Goal: Information Seeking & Learning: Find specific fact

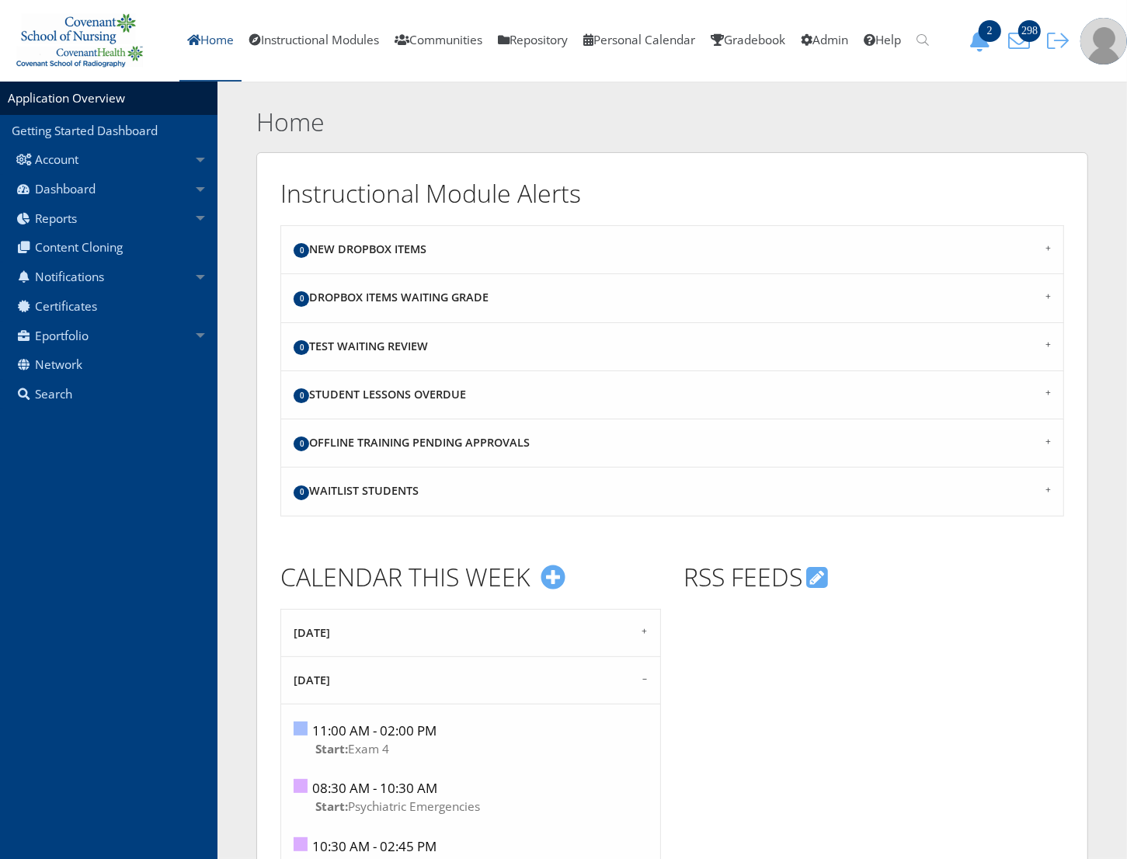
click at [194, 43] on link "Home" at bounding box center [210, 41] width 62 height 82
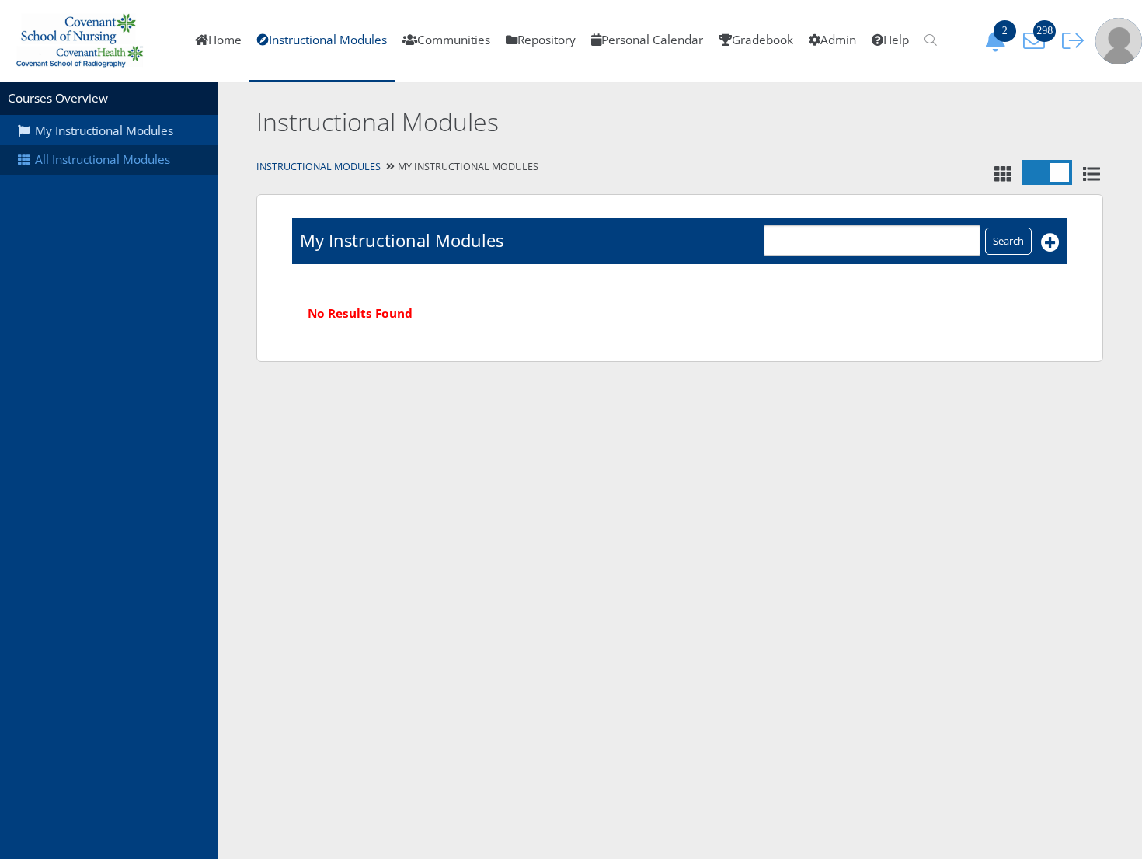
click at [28, 149] on link "All Instructional Modules" at bounding box center [109, 160] width 218 height 30
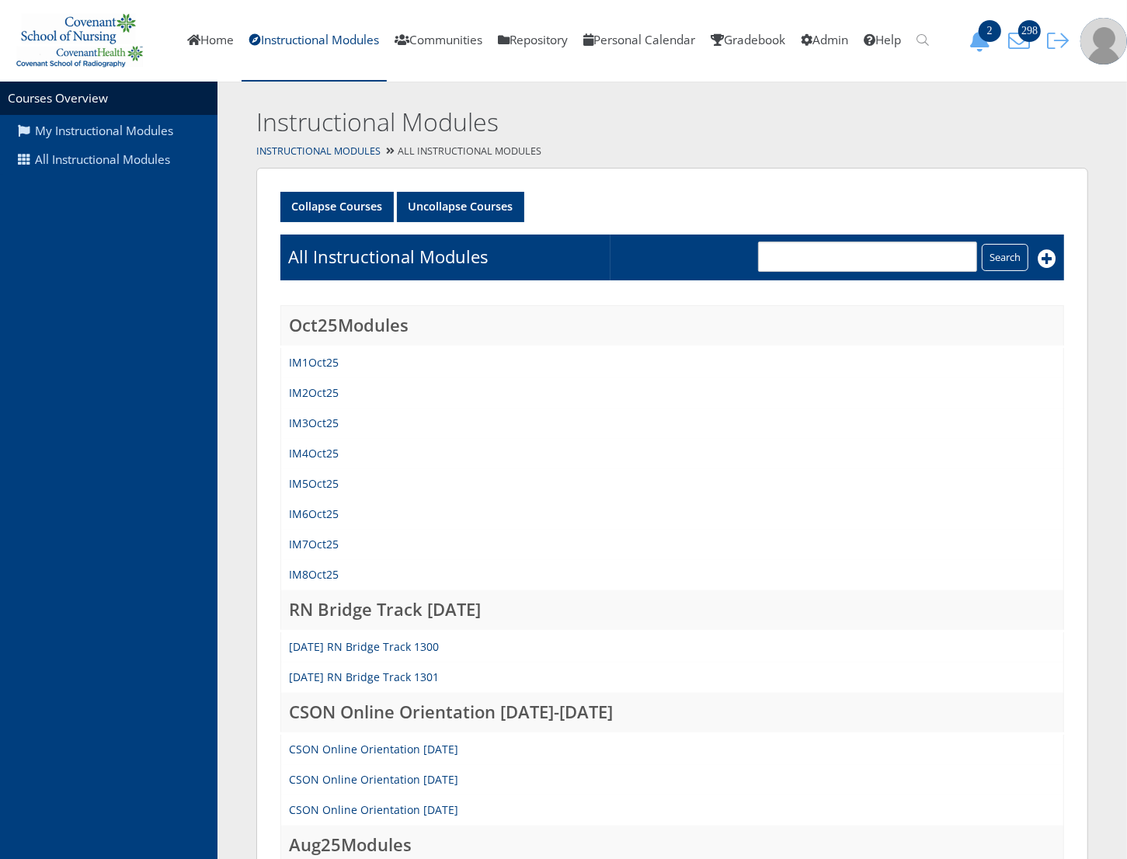
click at [1093, 138] on div "Instructional Modules" at bounding box center [673, 111] width 910 height 58
click at [991, 37] on span "2" at bounding box center [990, 31] width 23 height 22
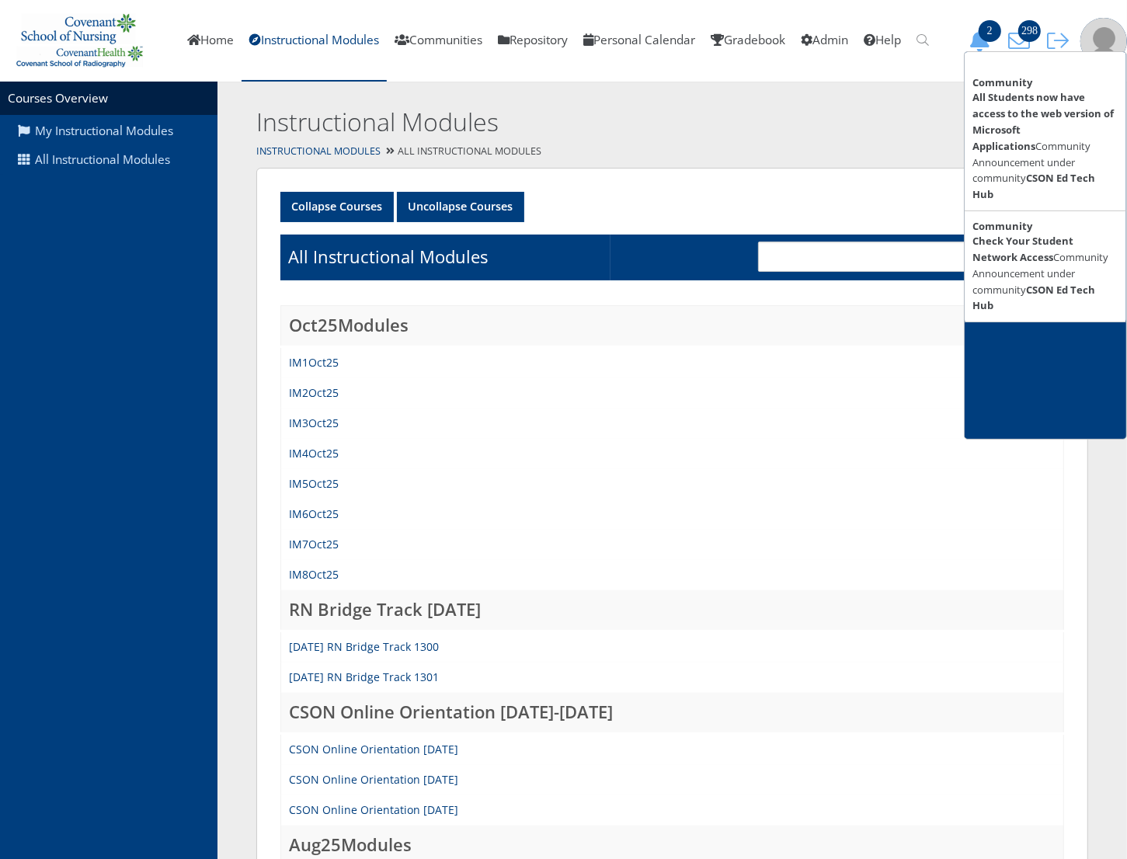
click at [922, 129] on div "Instructional Modules" at bounding box center [673, 111] width 910 height 58
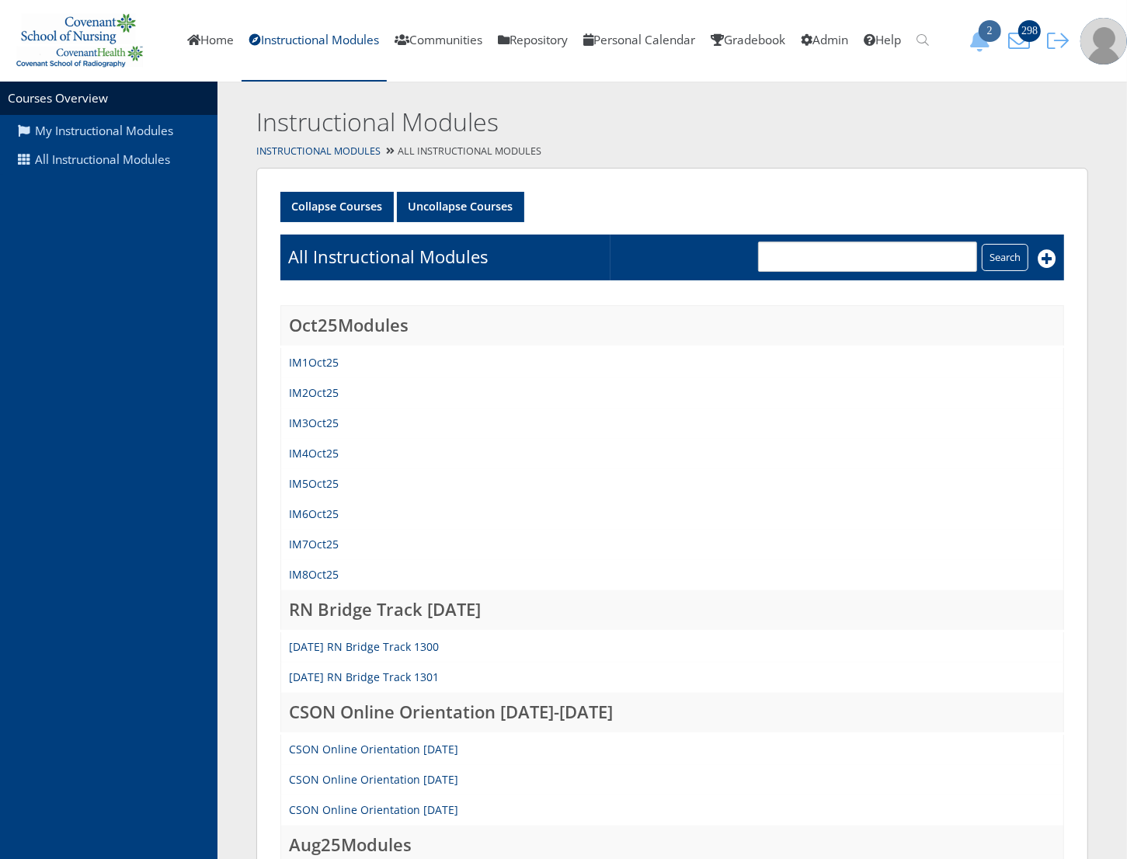
click at [977, 45] on icon "2" at bounding box center [980, 41] width 33 height 22
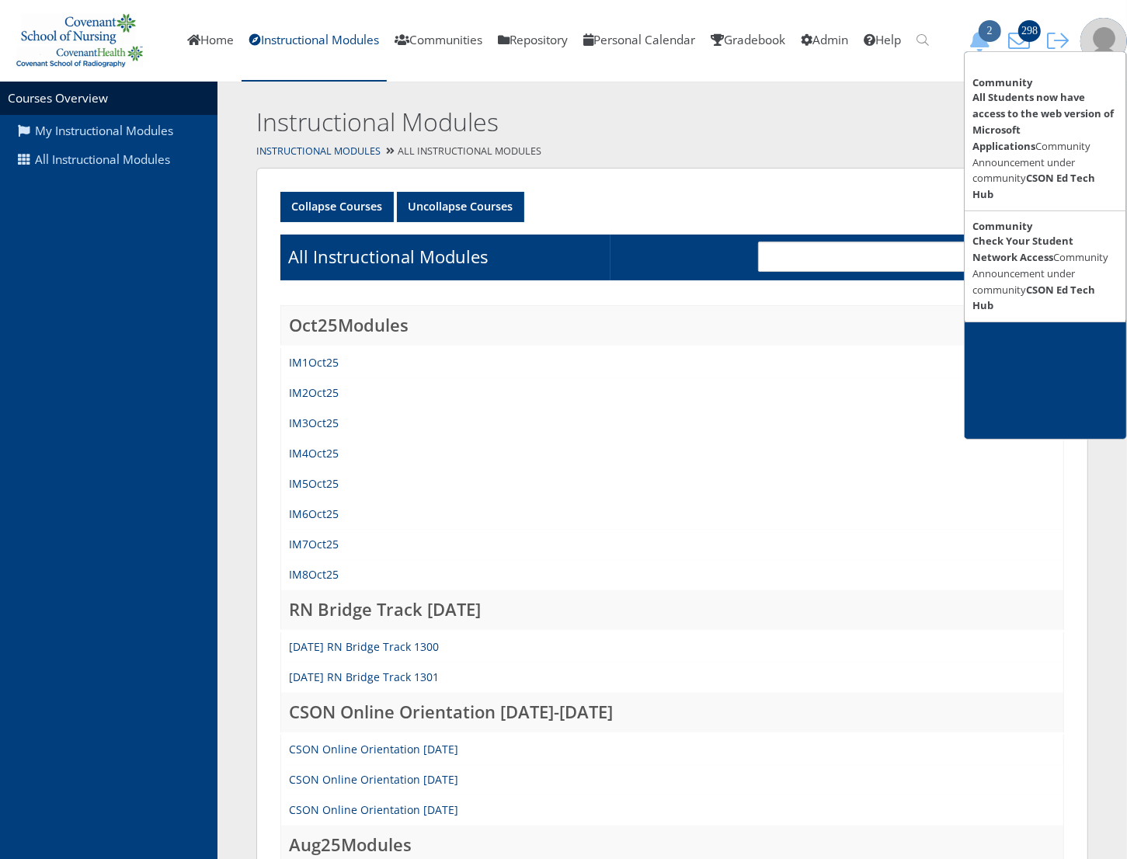
click at [987, 37] on span "2" at bounding box center [990, 31] width 23 height 22
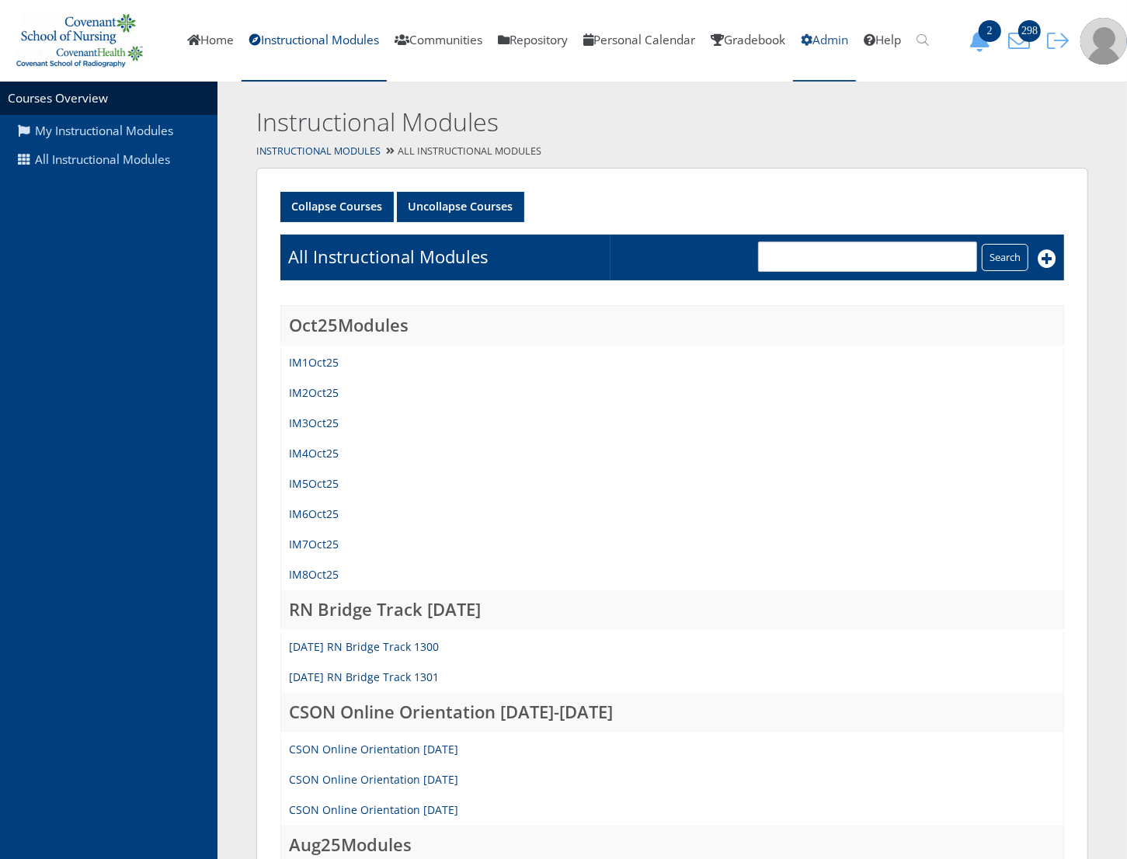
click at [829, 45] on link "Admin" at bounding box center [824, 41] width 63 height 82
click at [118, 162] on link "All Instructional Modules" at bounding box center [109, 160] width 218 height 30
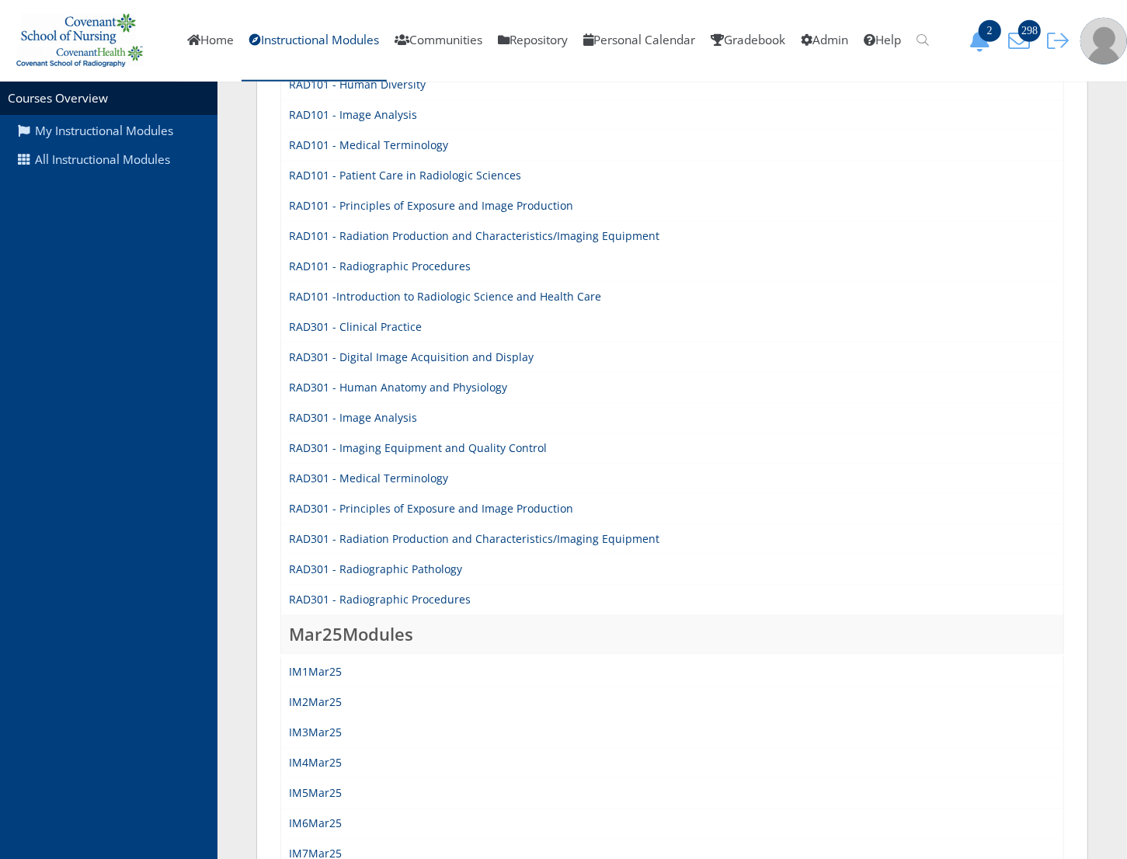
scroll to position [1305, 0]
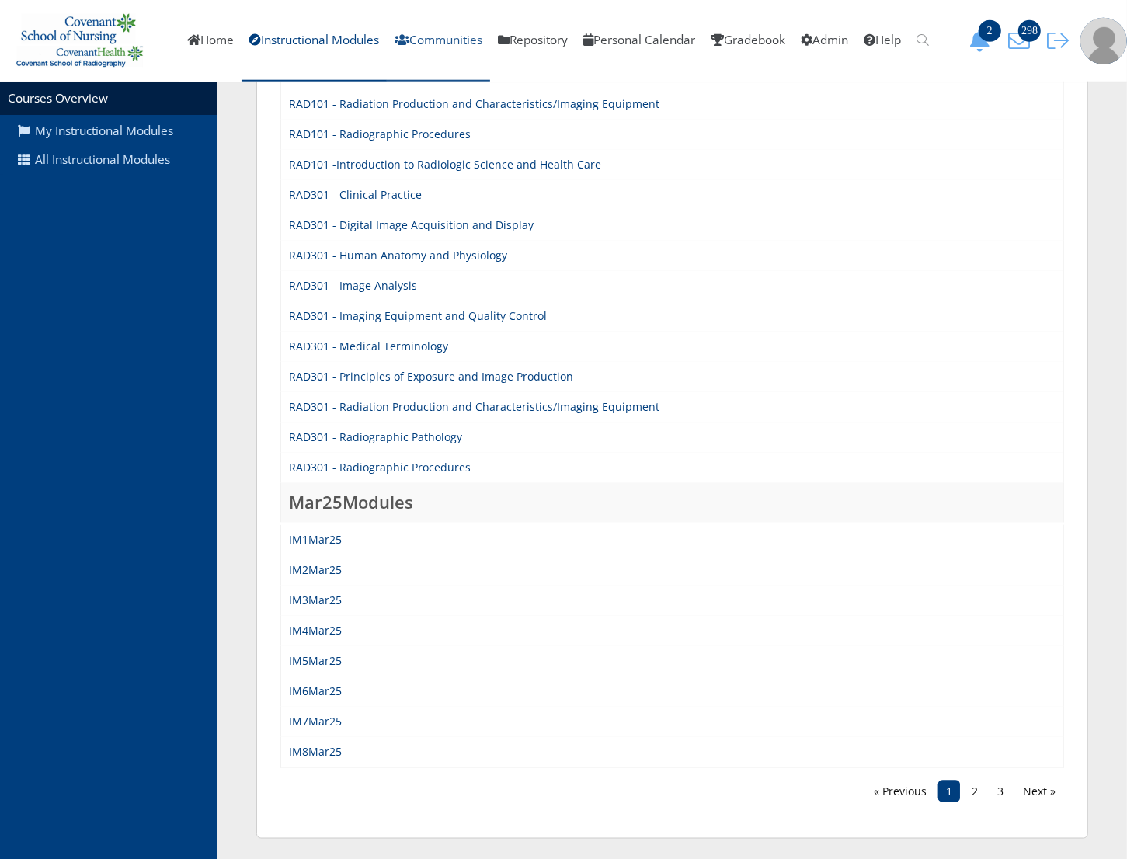
click at [448, 36] on link "Communities" at bounding box center [438, 41] width 103 height 82
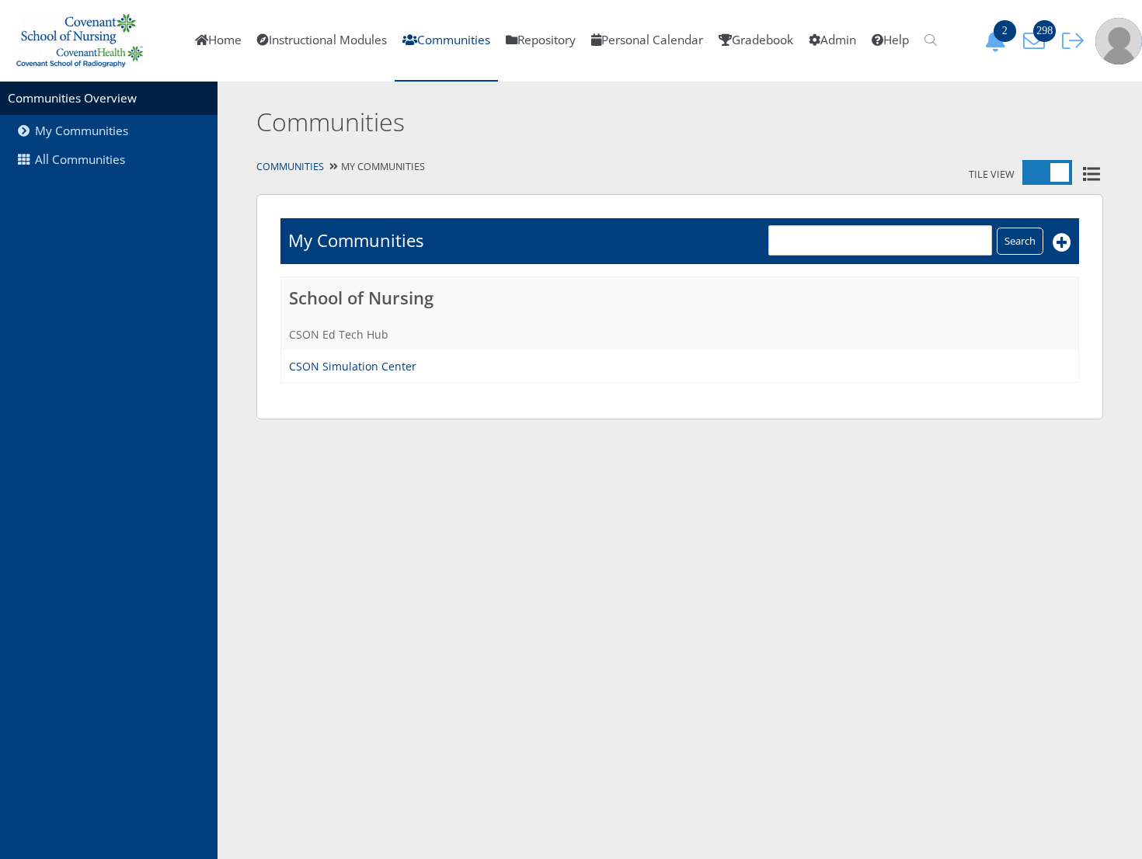
click at [360, 338] on link "CSON Ed Tech Hub" at bounding box center [338, 334] width 99 height 15
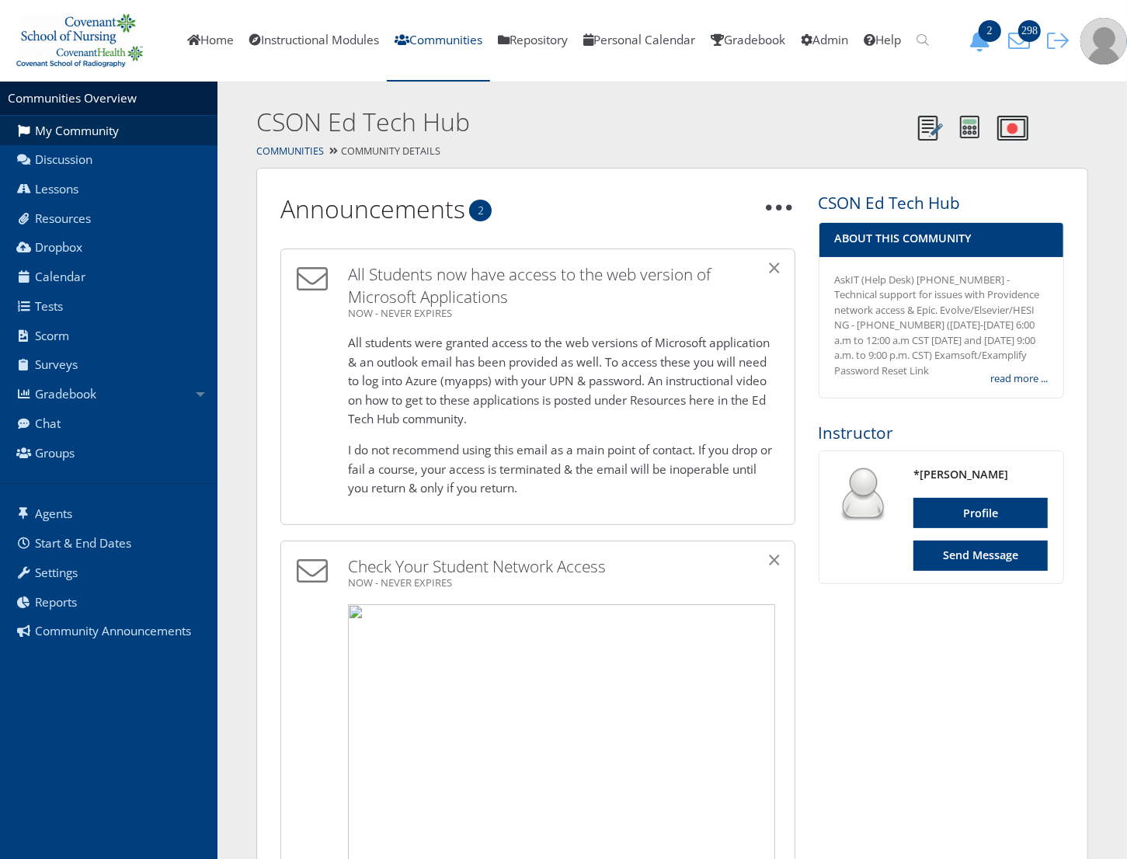
click at [509, 329] on div "× All Students now have access to the web version of Microsoft Applications NOW…" at bounding box center [563, 387] width 431 height 248
click at [773, 206] on icon at bounding box center [780, 207] width 31 height 31
click at [793, 241] on div "Mark All Read" at bounding box center [834, 238] width 123 height 20
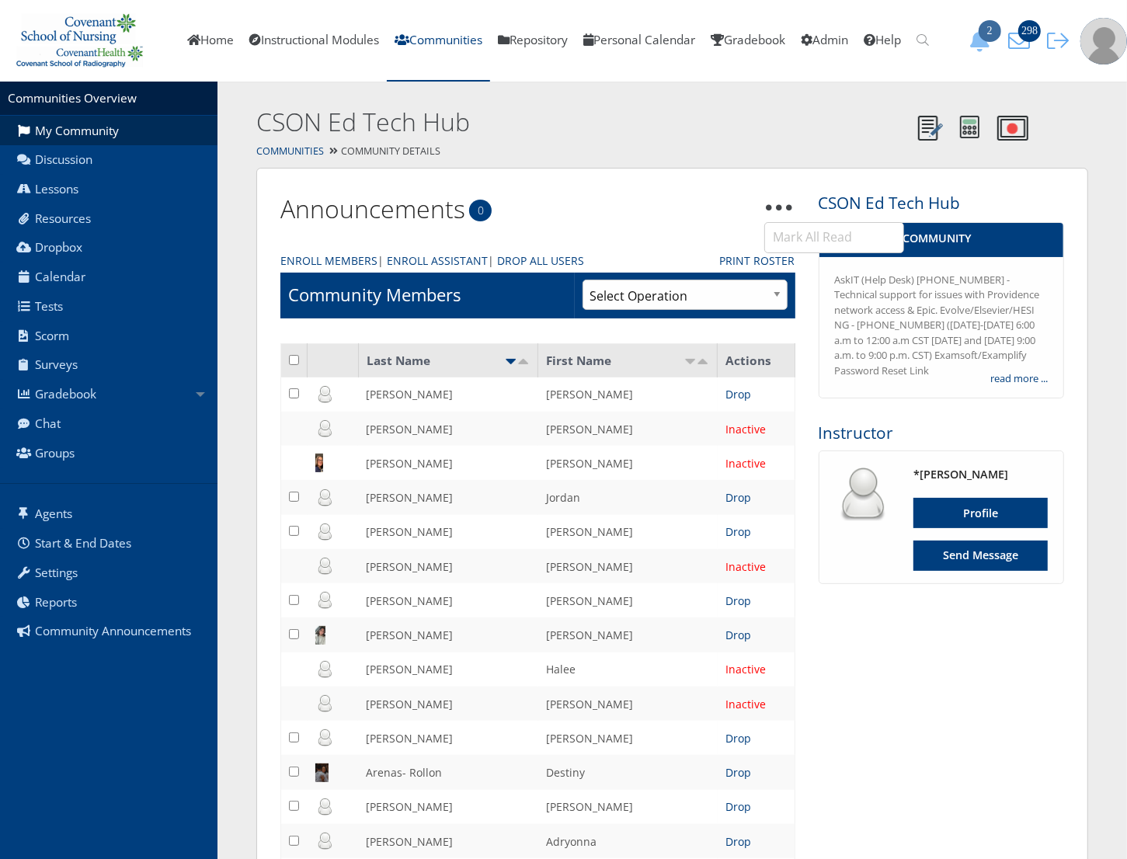
click at [974, 45] on icon "2" at bounding box center [980, 41] width 33 height 22
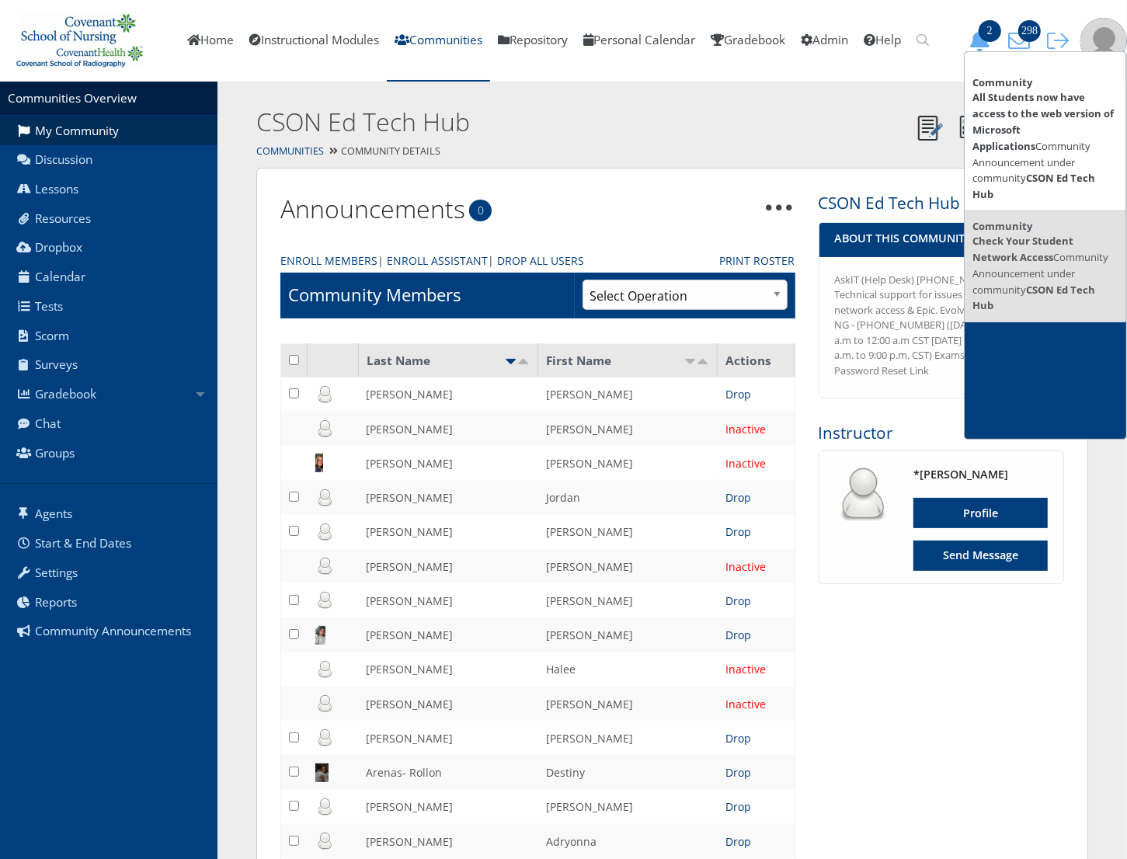
click at [1022, 273] on p "Check Your Student Network Access Community Announcement under community CSON E…" at bounding box center [1046, 273] width 146 height 81
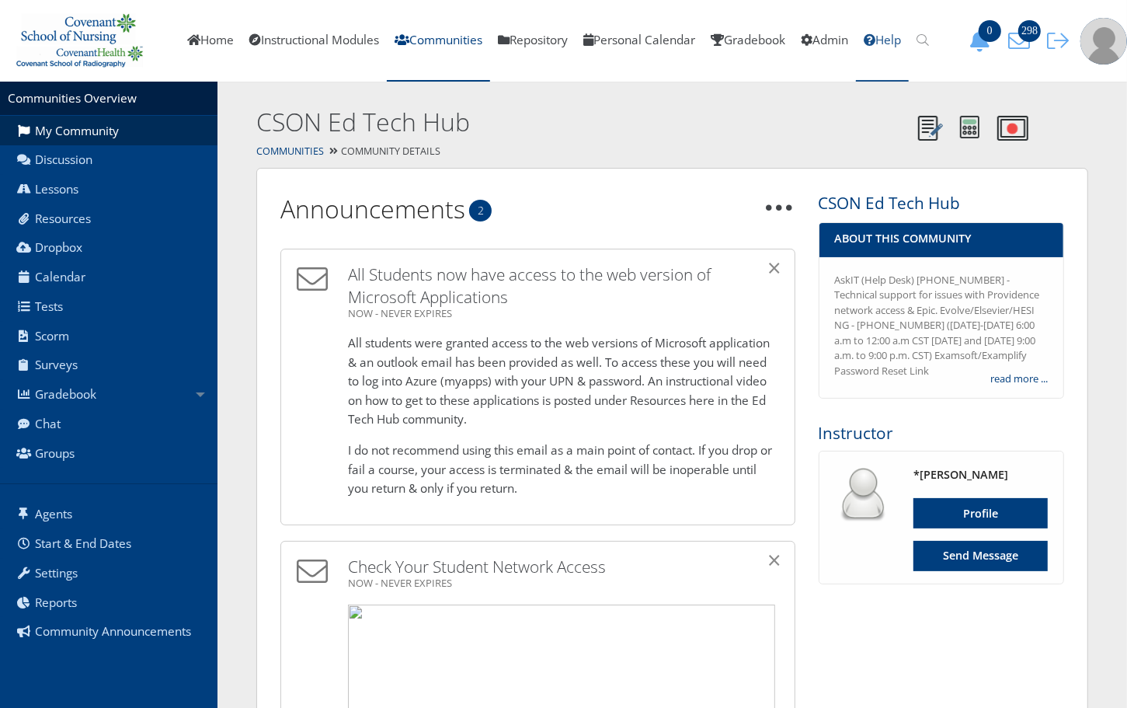
click at [896, 37] on link "Help" at bounding box center [882, 41] width 53 height 82
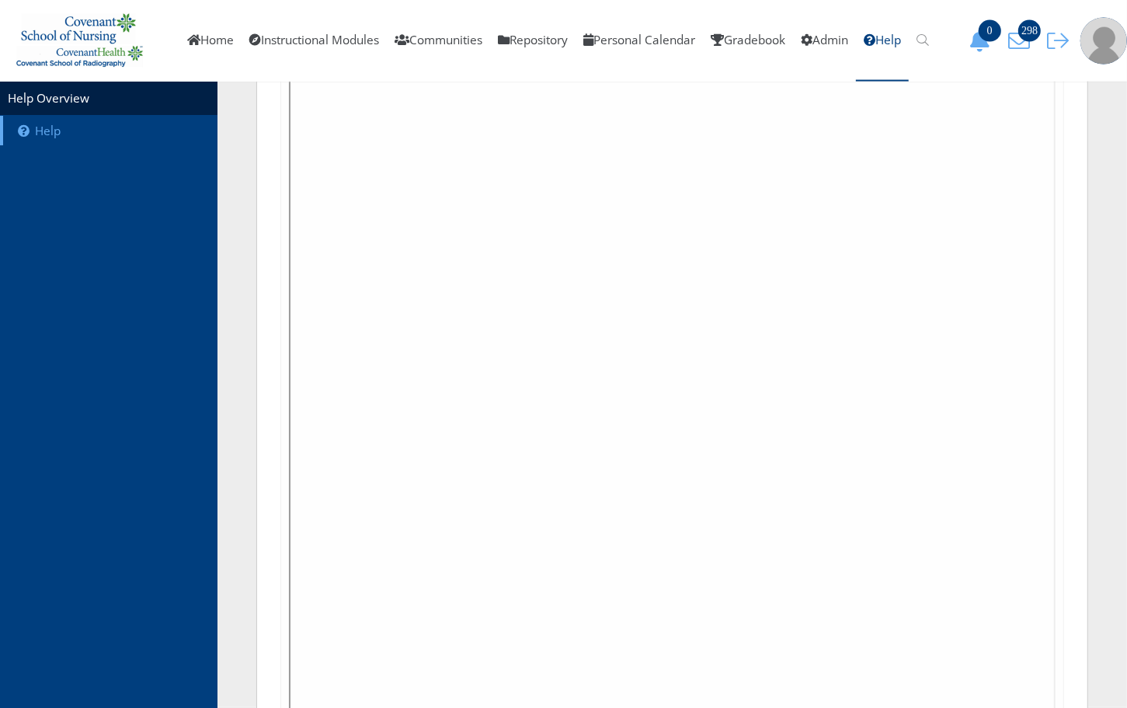
scroll to position [2045, 0]
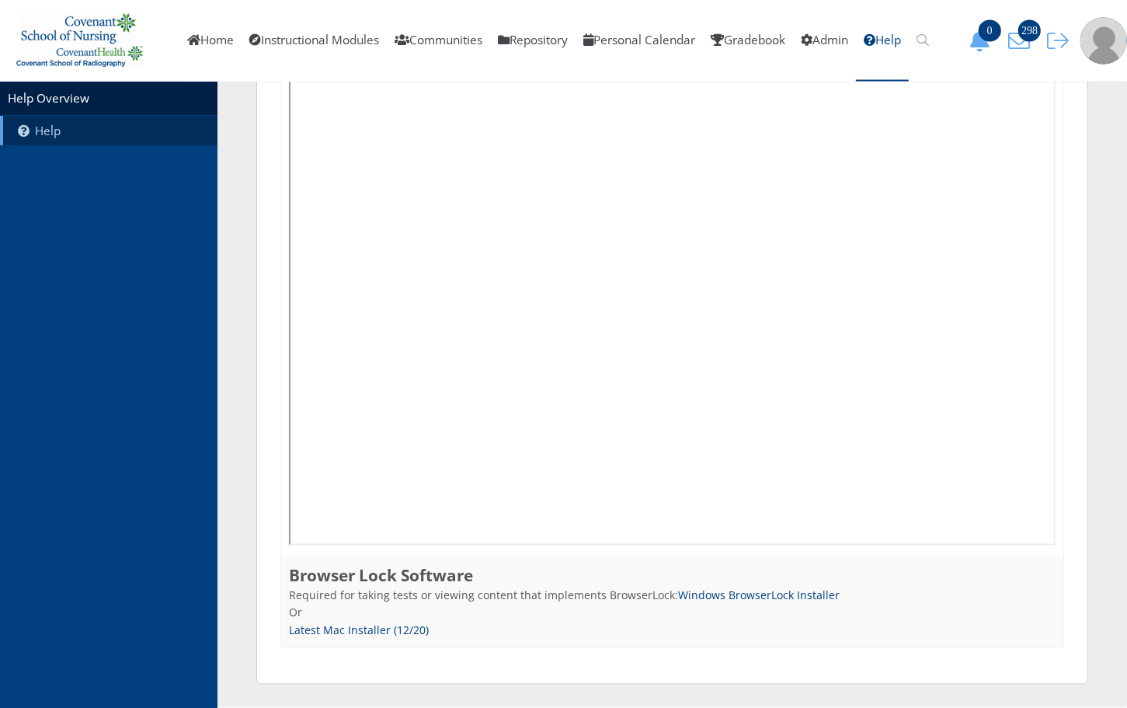
click at [43, 125] on link "Help" at bounding box center [109, 131] width 218 height 30
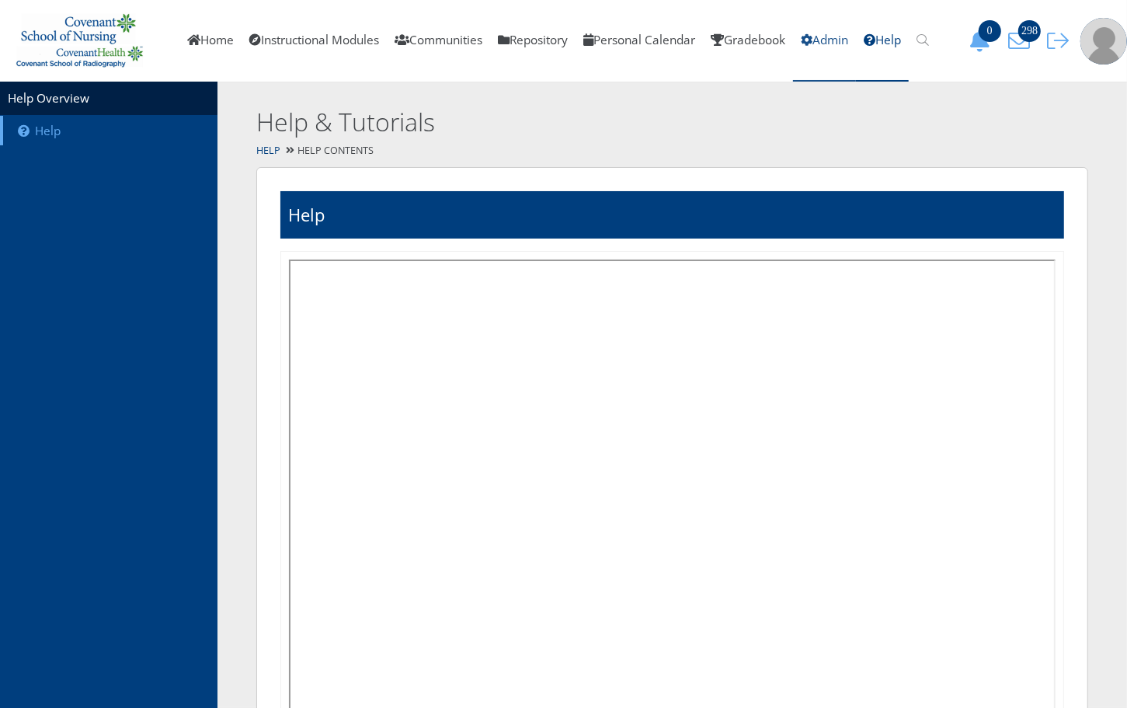
click at [856, 32] on link "Admin" at bounding box center [824, 41] width 63 height 82
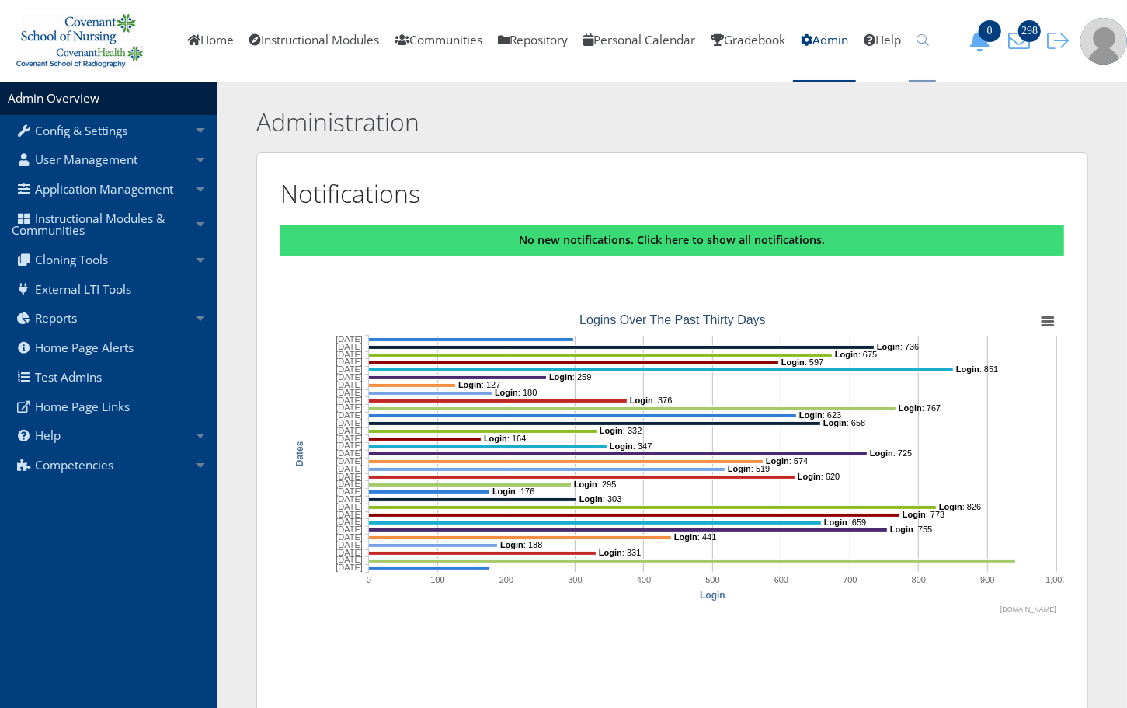
click at [936, 51] on link at bounding box center [922, 41] width 27 height 82
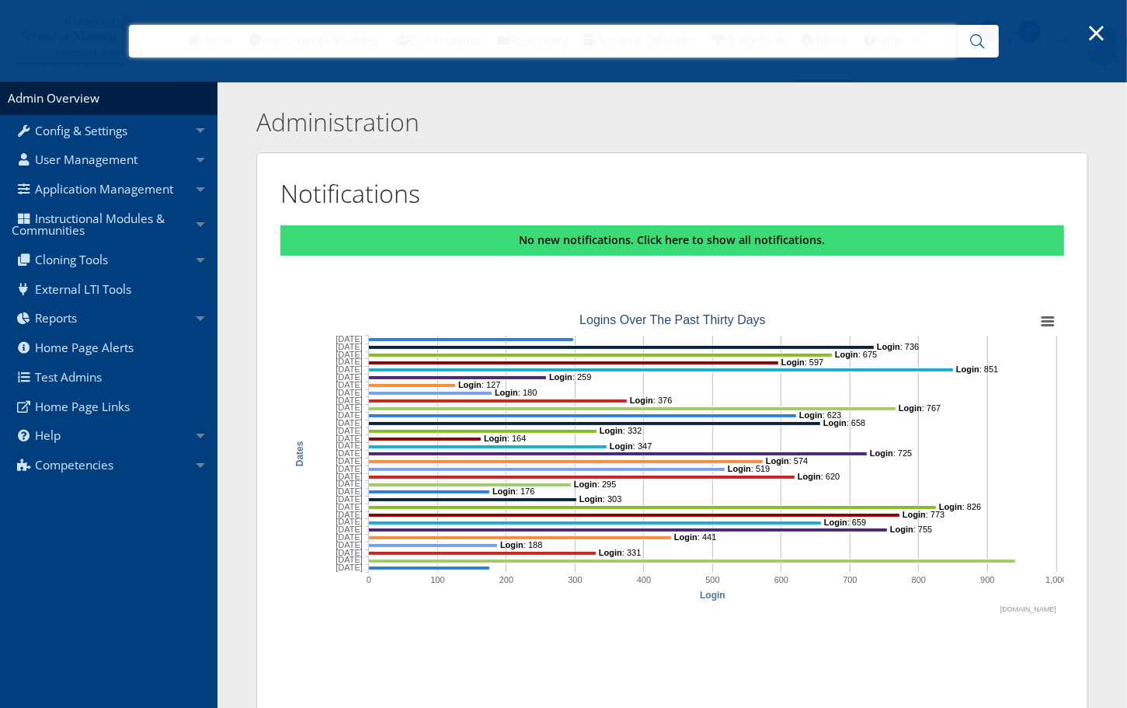
click at [933, 37] on input "text" at bounding box center [543, 41] width 828 height 33
type input "system requirements"
click at [975, 30] on button "button" at bounding box center [978, 41] width 42 height 33
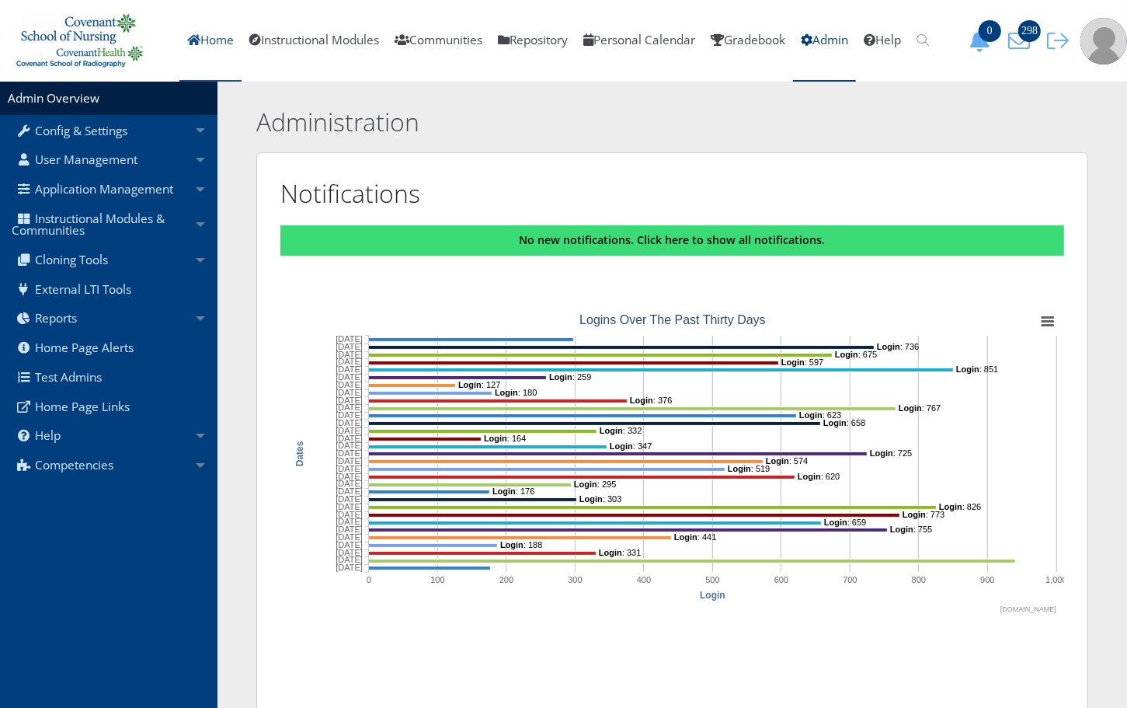
click at [187, 43] on icon at bounding box center [193, 40] width 13 height 12
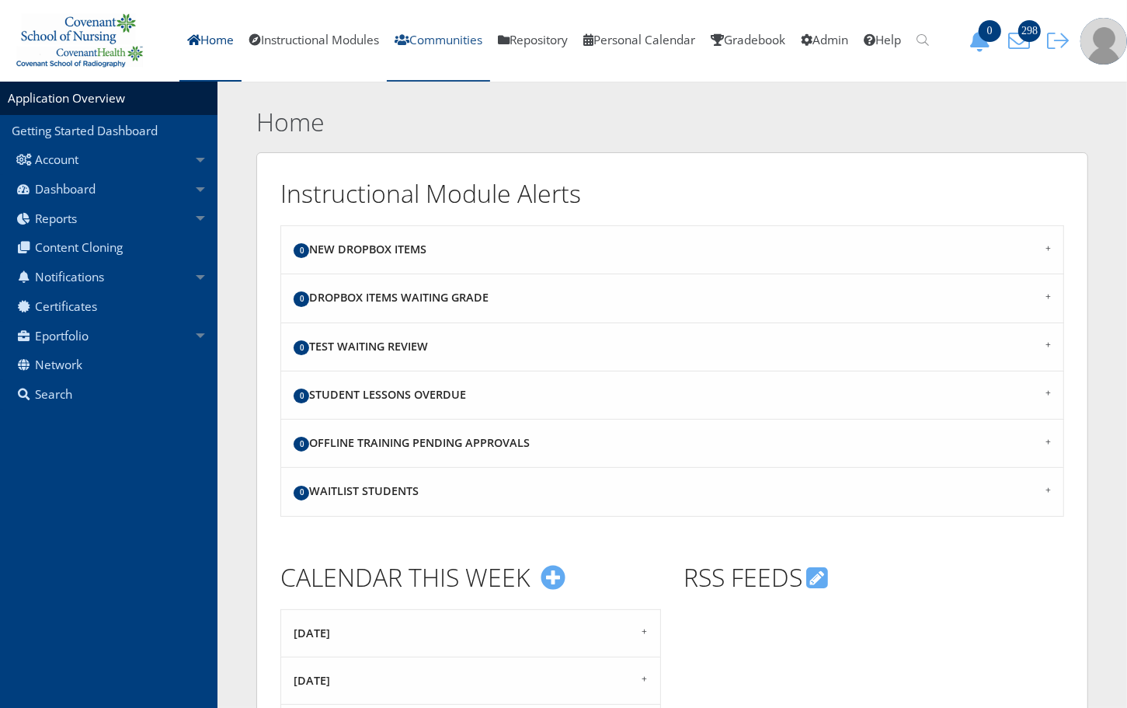
click at [417, 37] on link "Communities" at bounding box center [438, 41] width 103 height 82
